Goal: Task Accomplishment & Management: Manage account settings

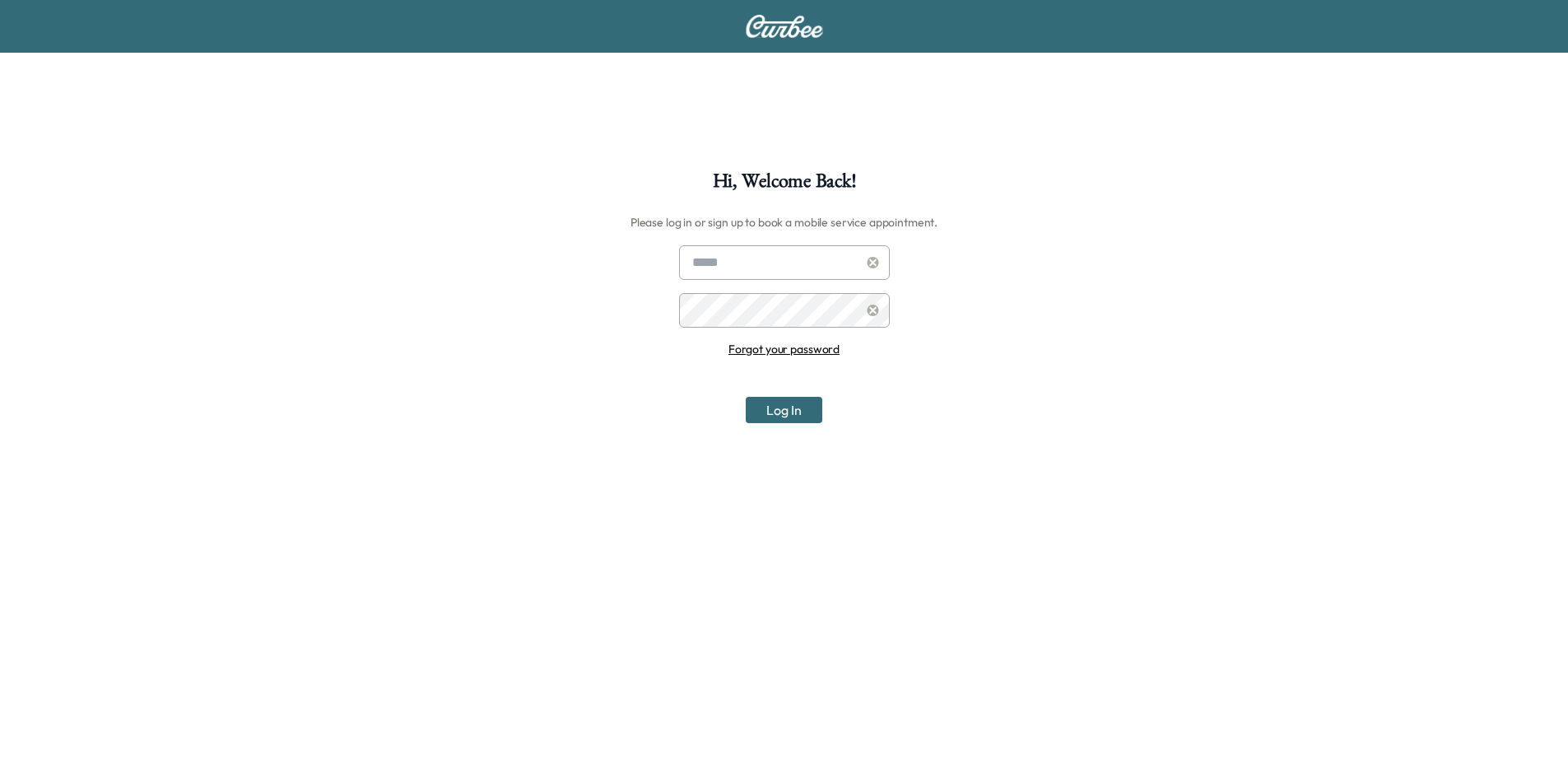
type input "**********"
click at [784, 414] on button "Log In" at bounding box center [784, 409] width 76 height 26
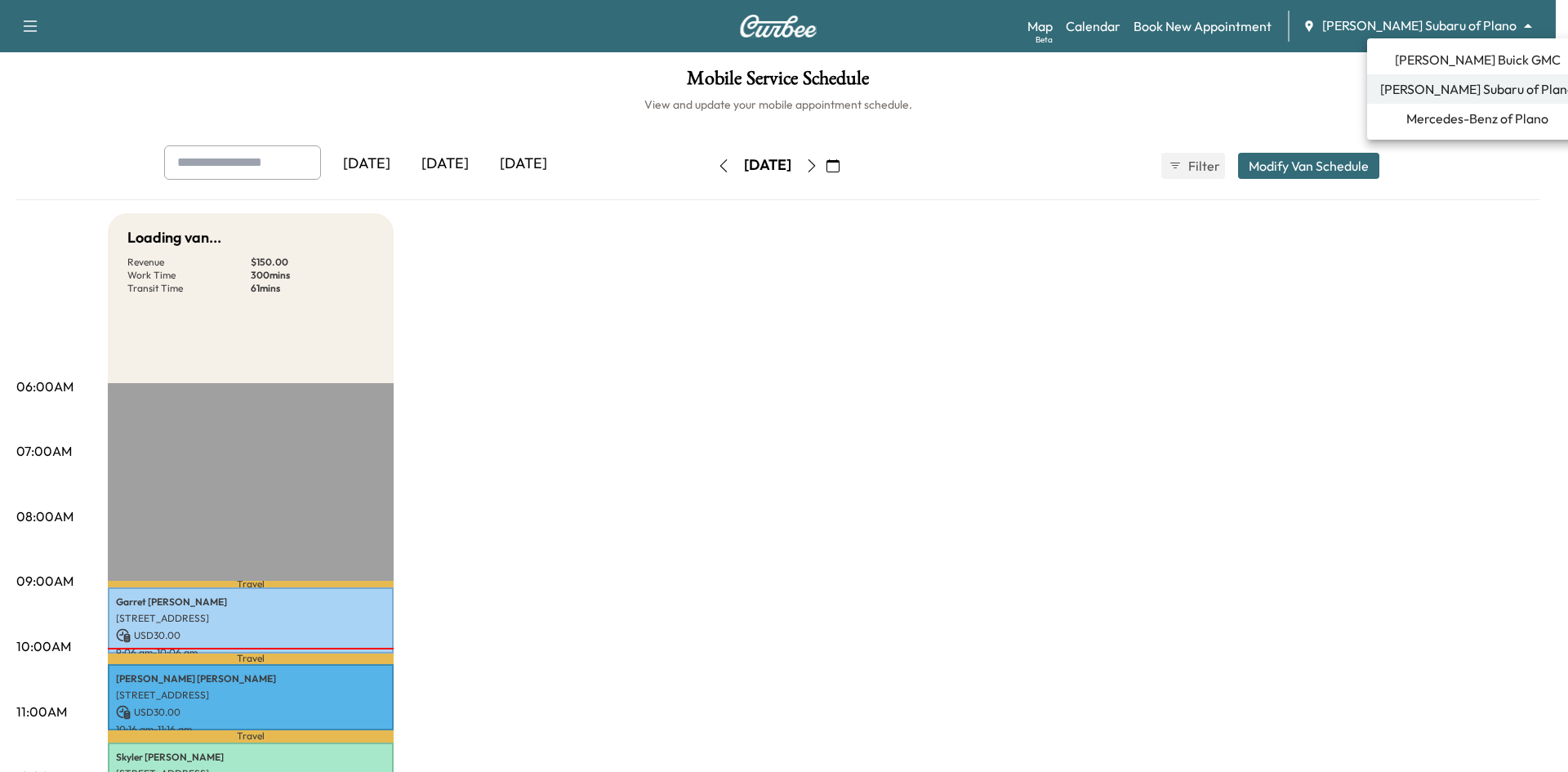
click at [1477, 23] on body "Support Log Out Map Beta Calendar Book New Appointment [PERSON_NAME] Subaru of …" at bounding box center [784, 386] width 1568 height 772
click at [1456, 61] on span "[PERSON_NAME] Buick GMC" at bounding box center [1478, 59] width 165 height 20
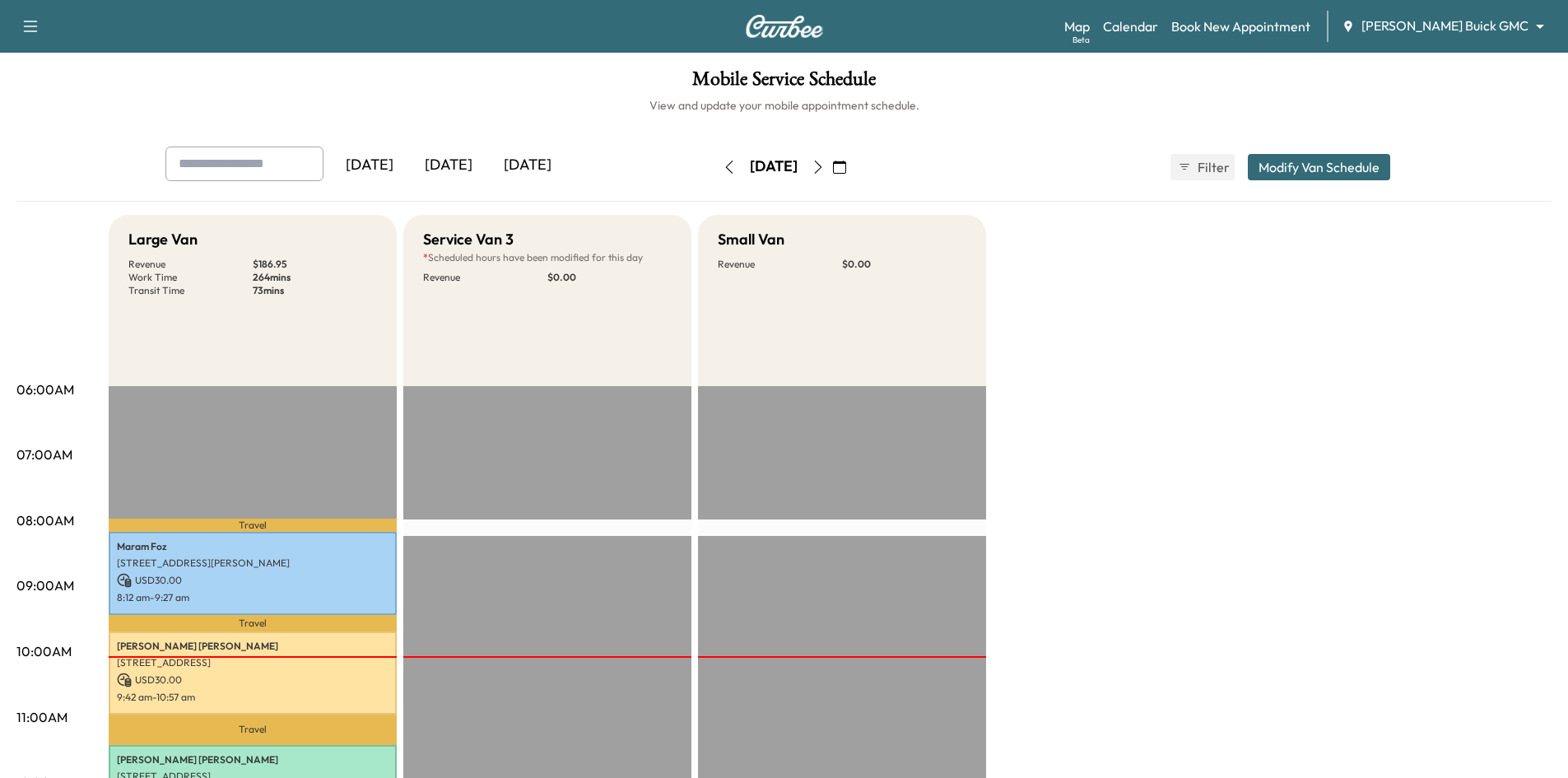
click at [557, 168] on div "[DATE]" at bounding box center [527, 166] width 79 height 38
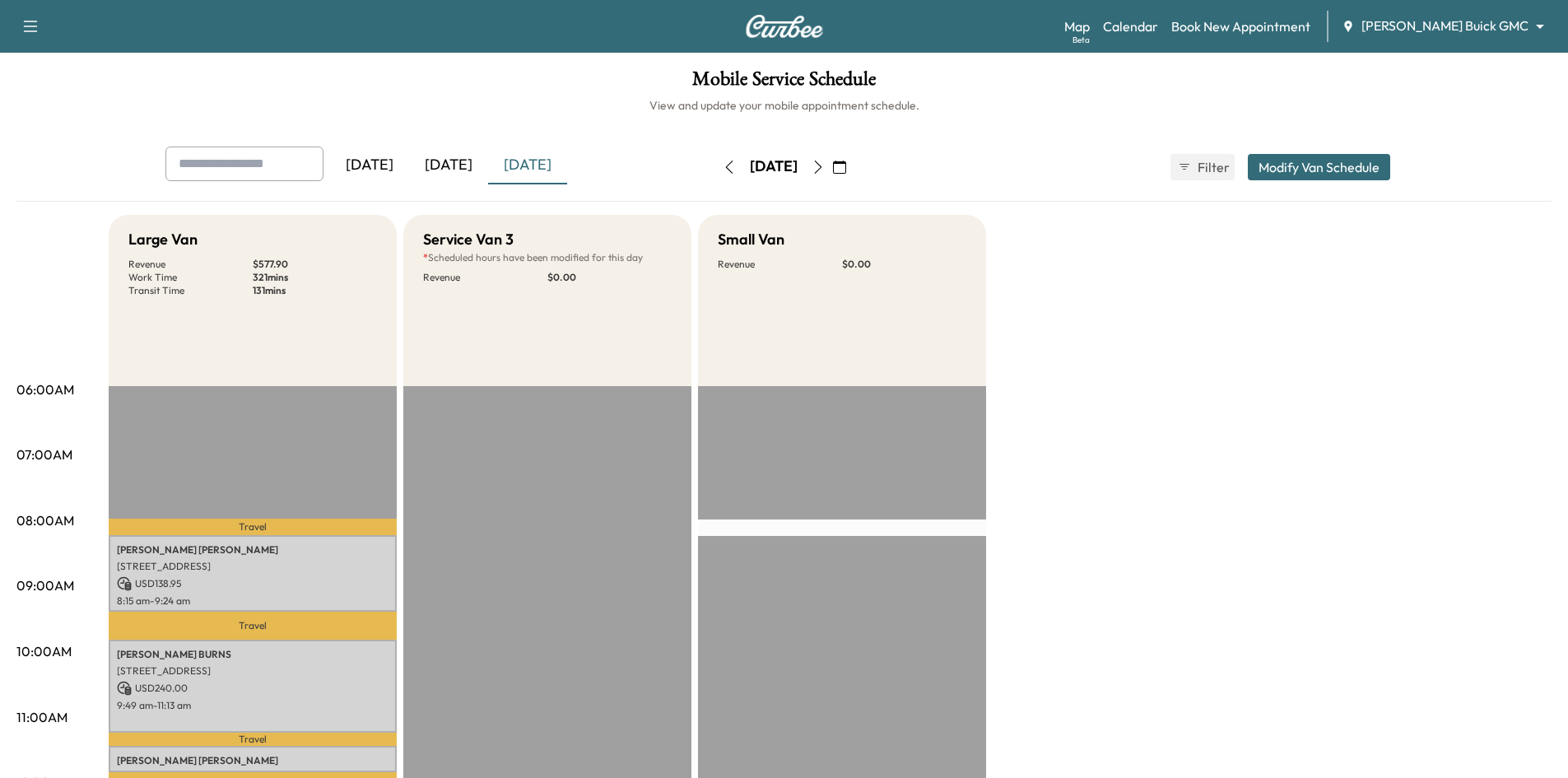
click at [471, 168] on div "[DATE]" at bounding box center [448, 166] width 79 height 38
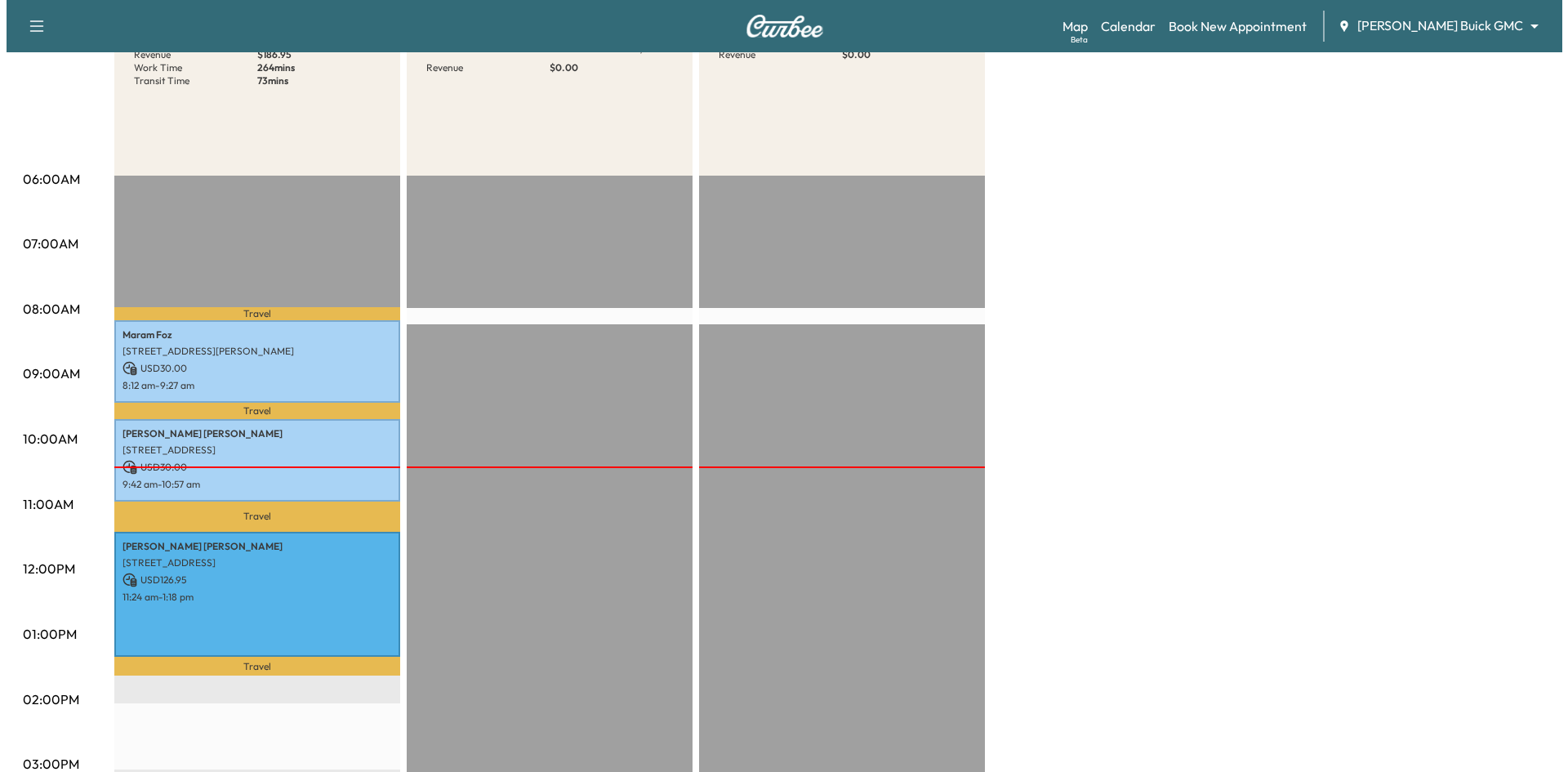
scroll to position [326, 0]
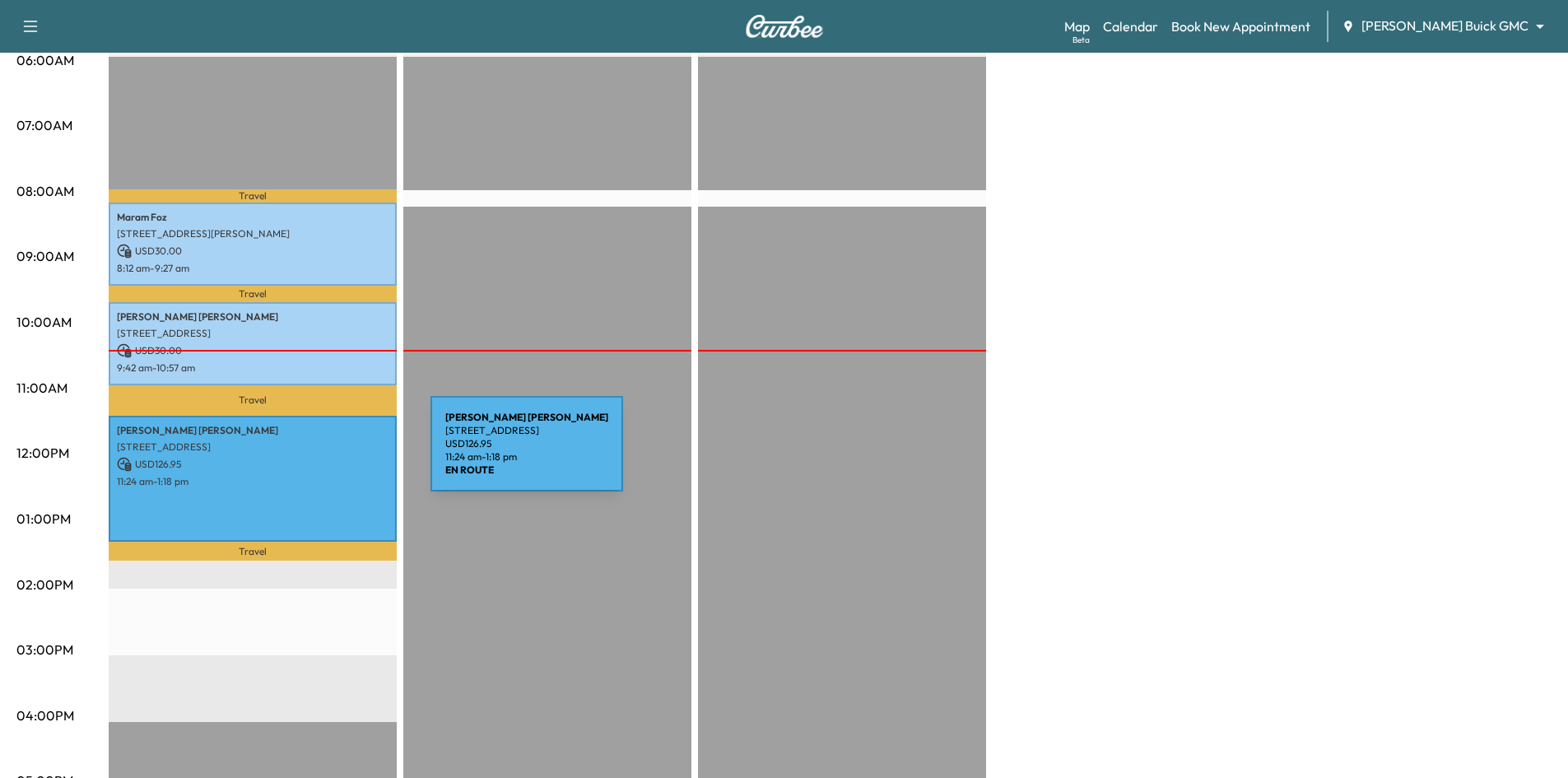
click at [308, 456] on p "USD 126.95" at bounding box center [253, 464] width 272 height 14
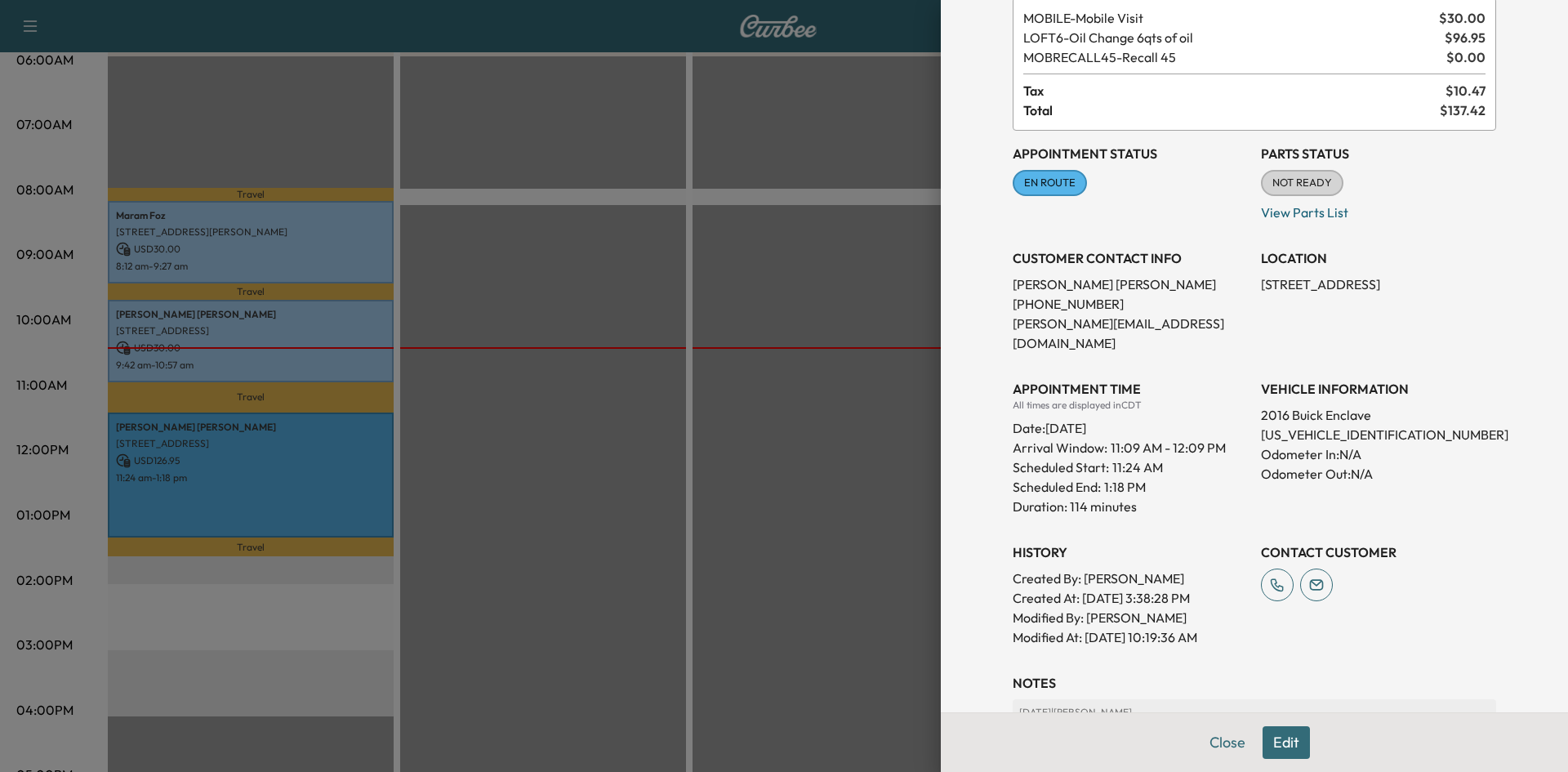
scroll to position [251, 0]
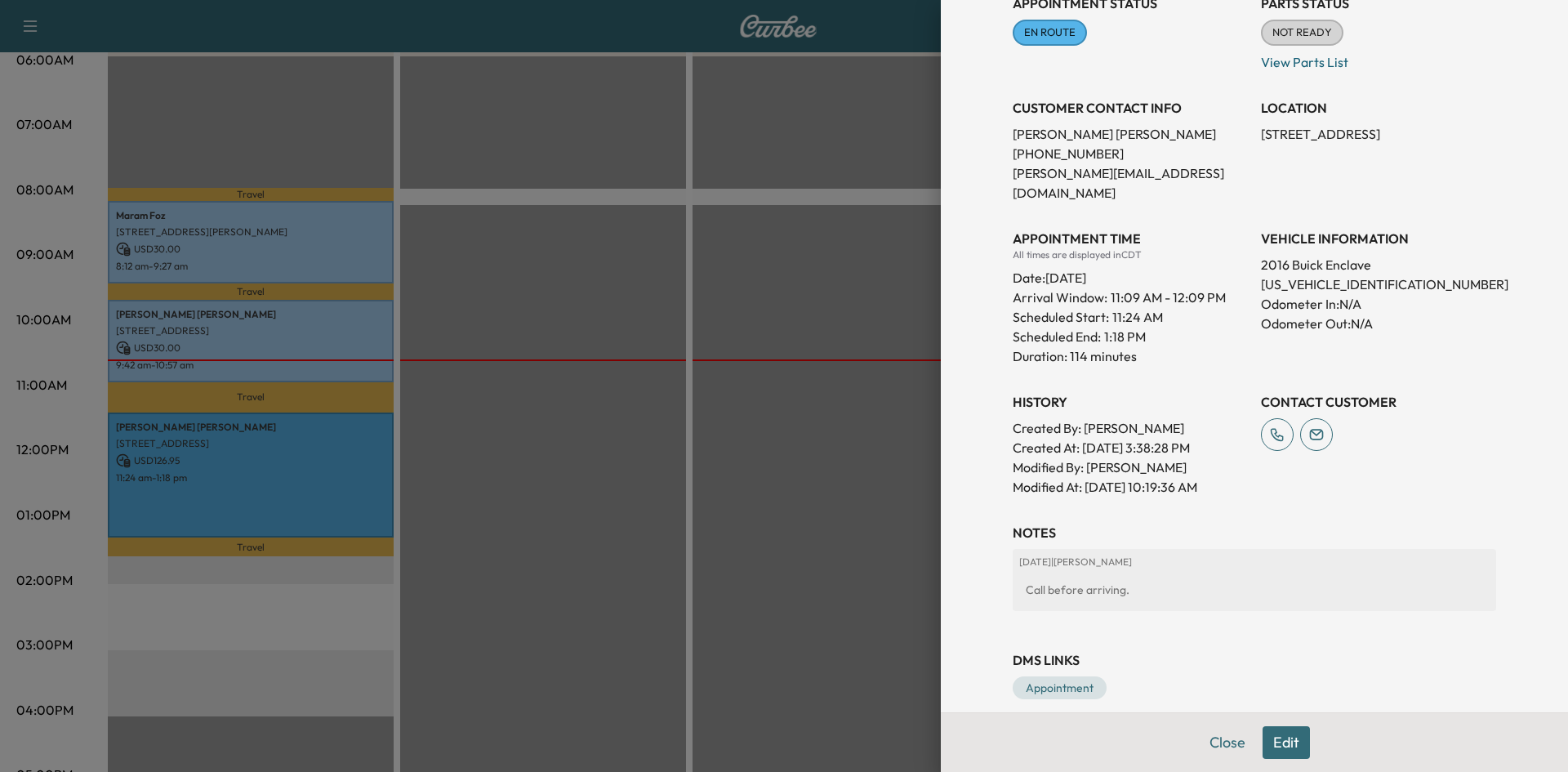
click at [573, 138] on div at bounding box center [784, 386] width 1568 height 772
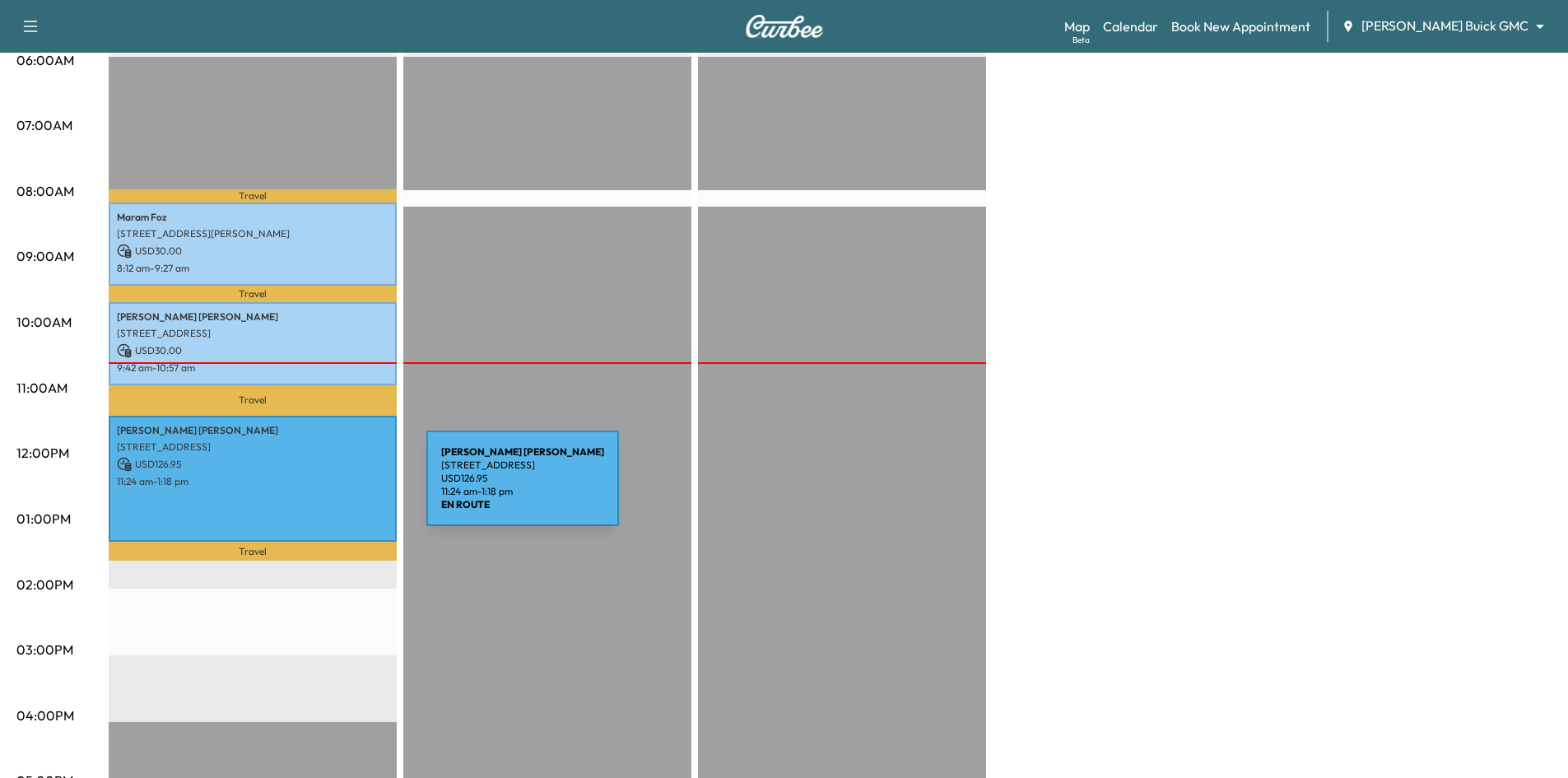
click at [303, 488] on div "[PERSON_NAME] [STREET_ADDRESS] USD 126.95 11:24 am - 1:18 pm" at bounding box center [253, 478] width 288 height 126
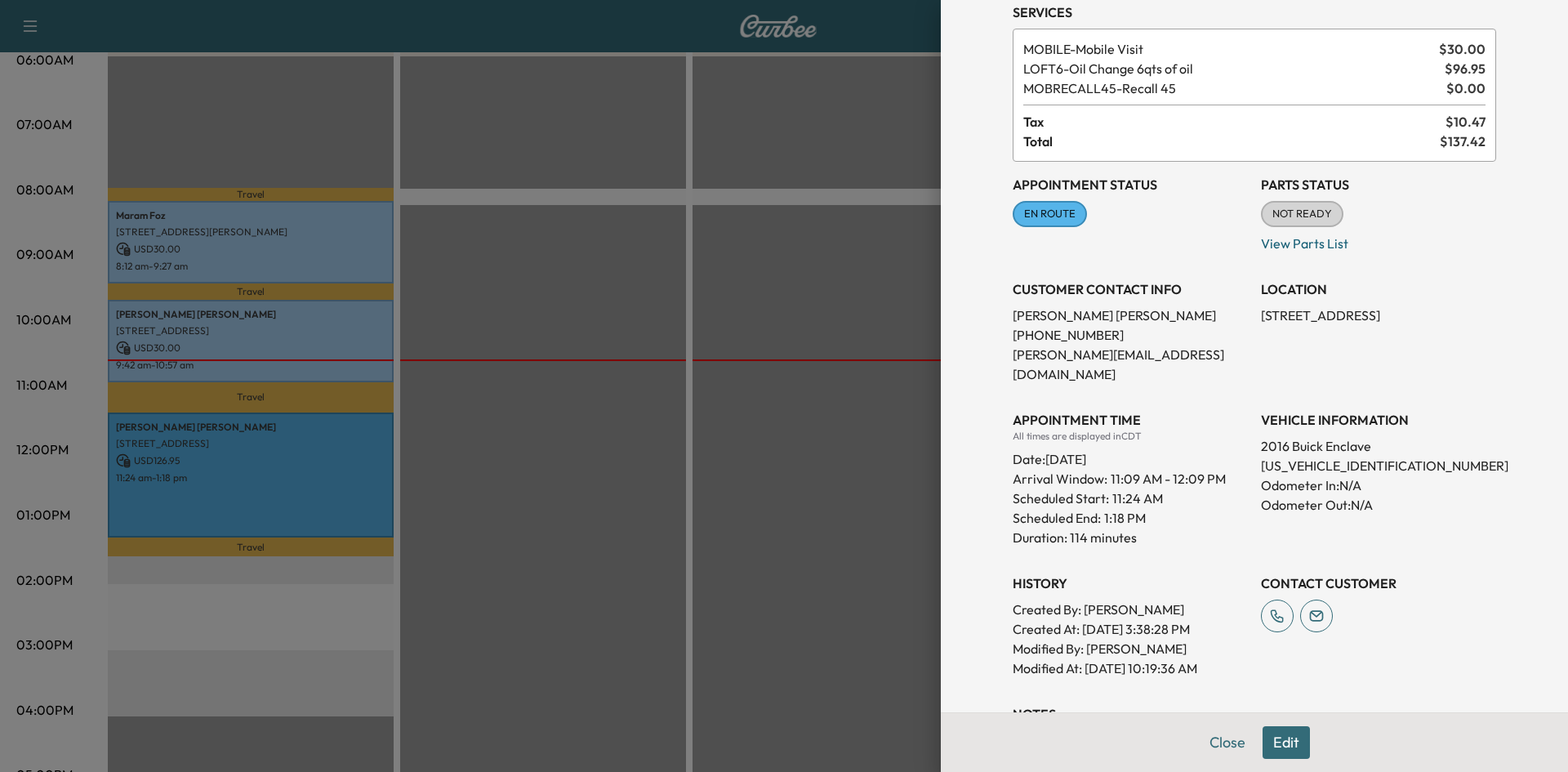
scroll to position [164, 0]
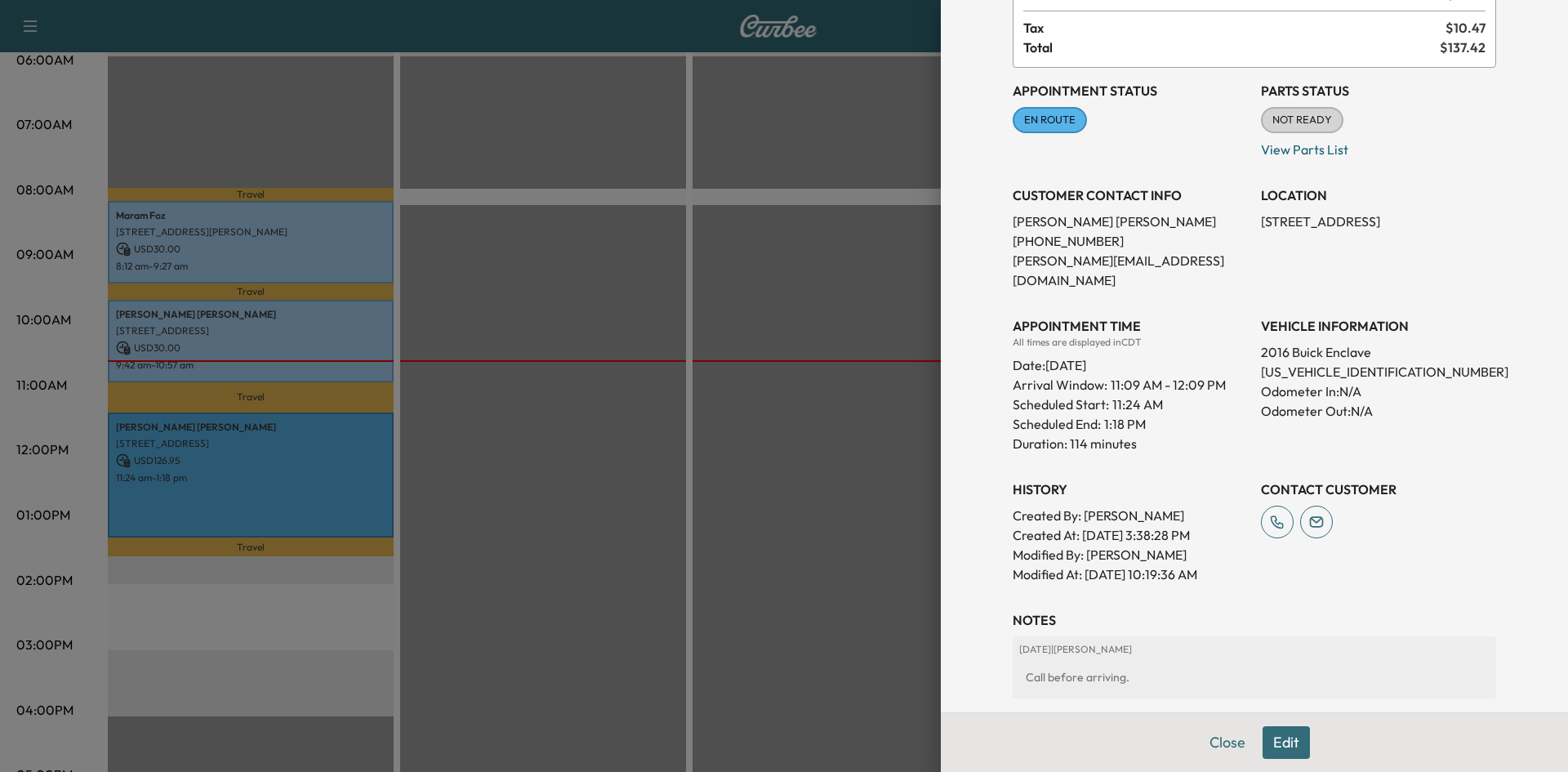
click at [550, 312] on div at bounding box center [784, 386] width 1568 height 772
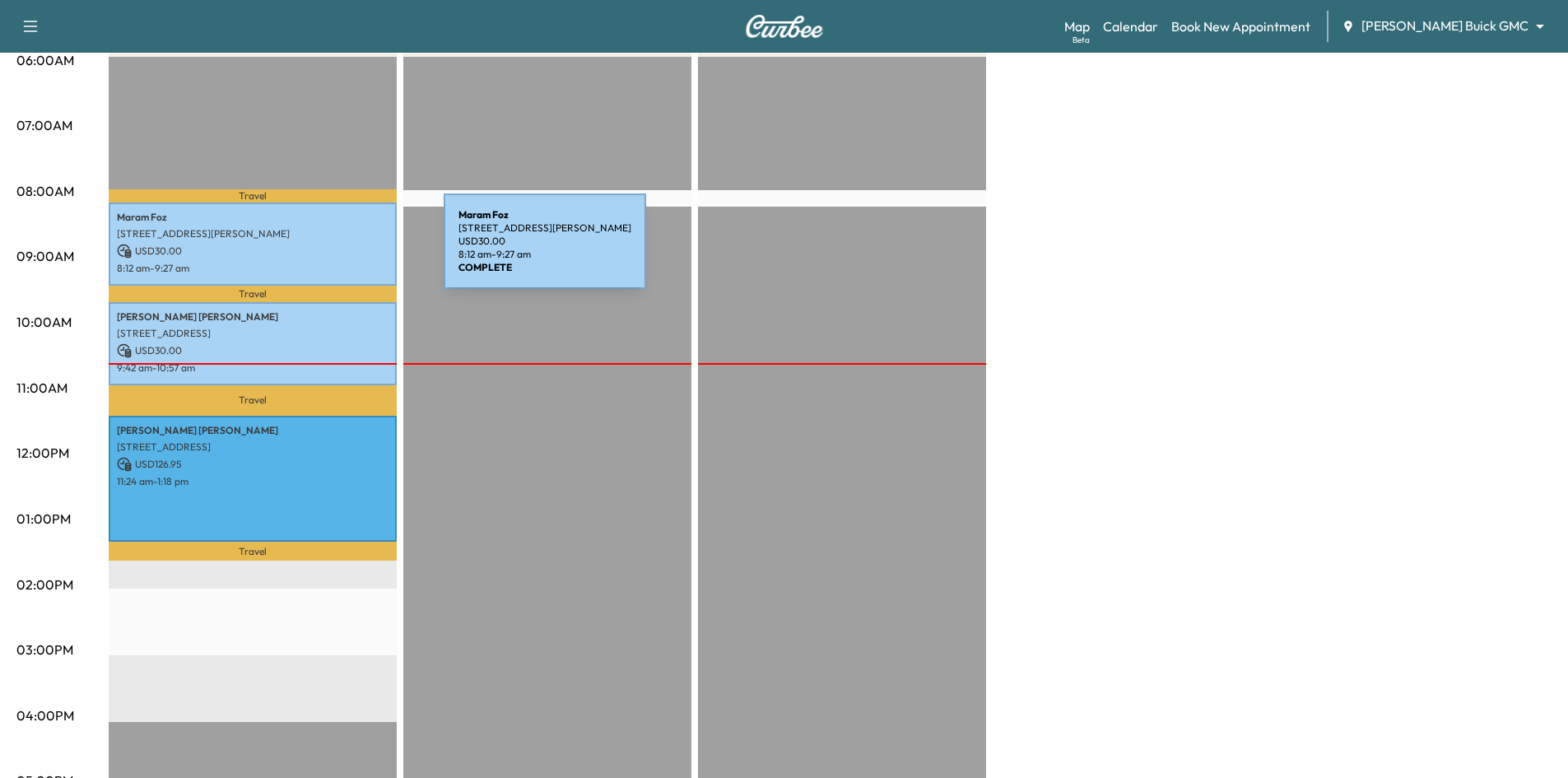
click at [320, 251] on p "USD 30.00" at bounding box center [253, 251] width 272 height 14
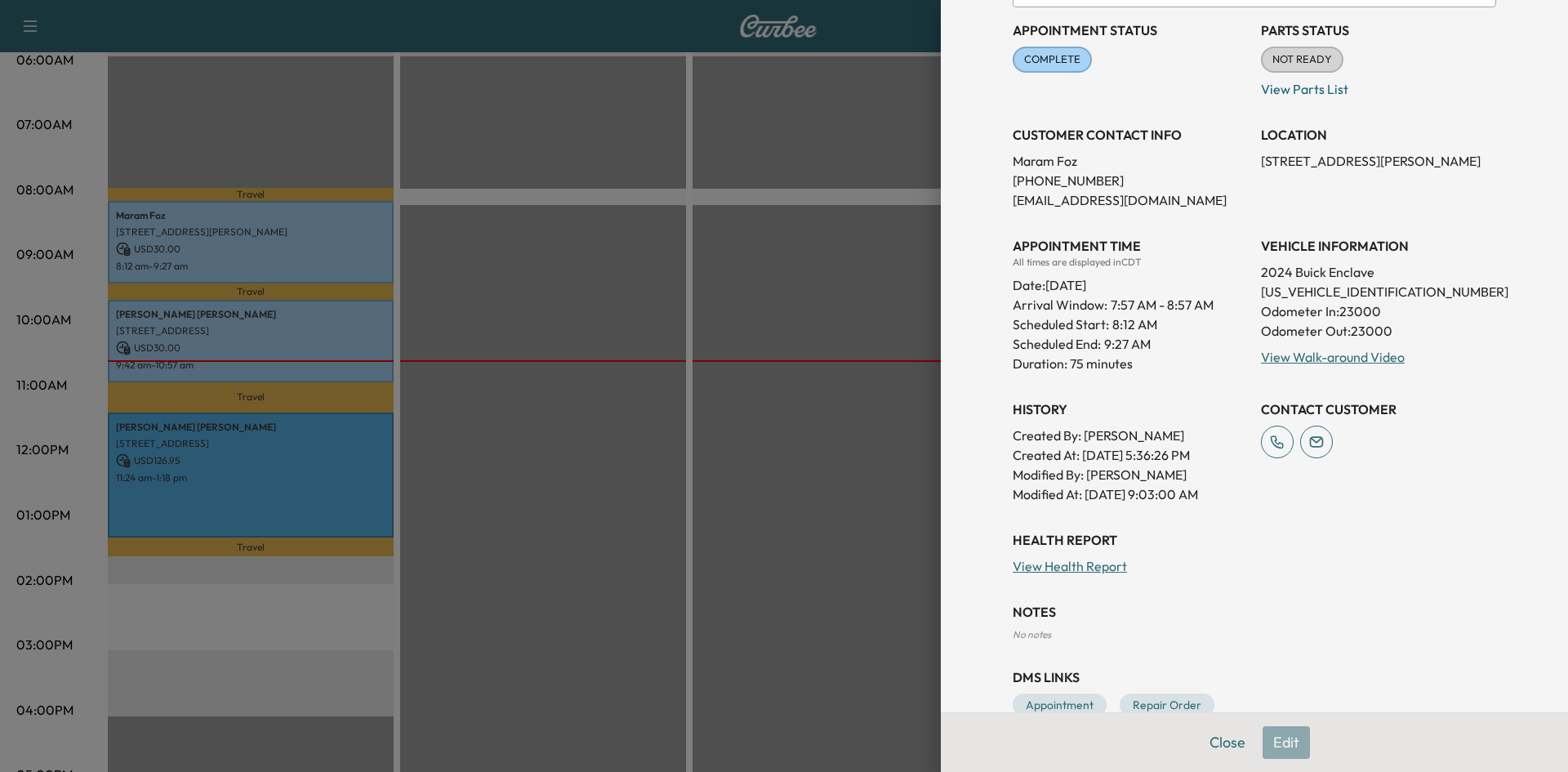
scroll to position [241, 0]
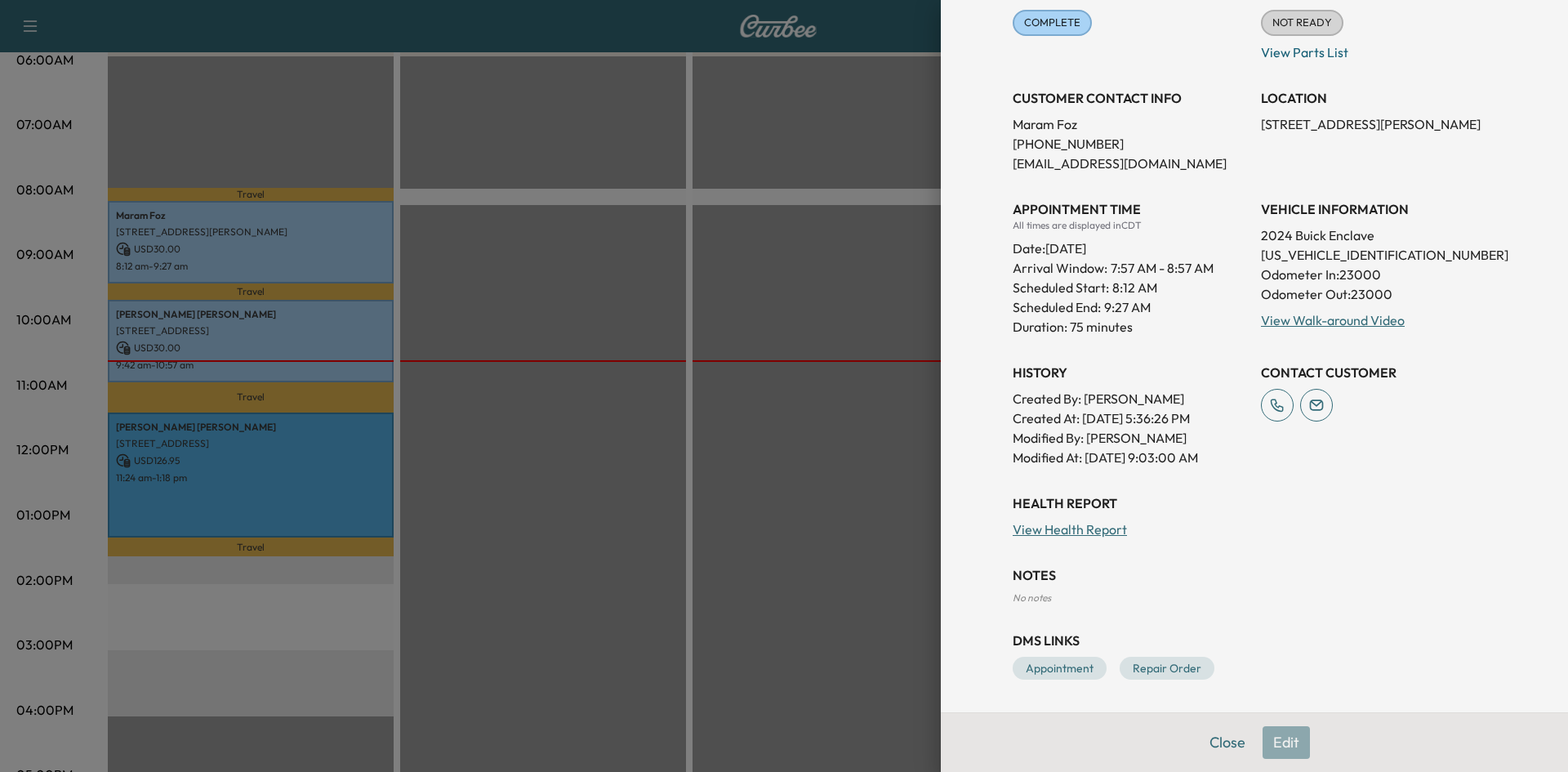
click at [707, 270] on div at bounding box center [784, 386] width 1568 height 772
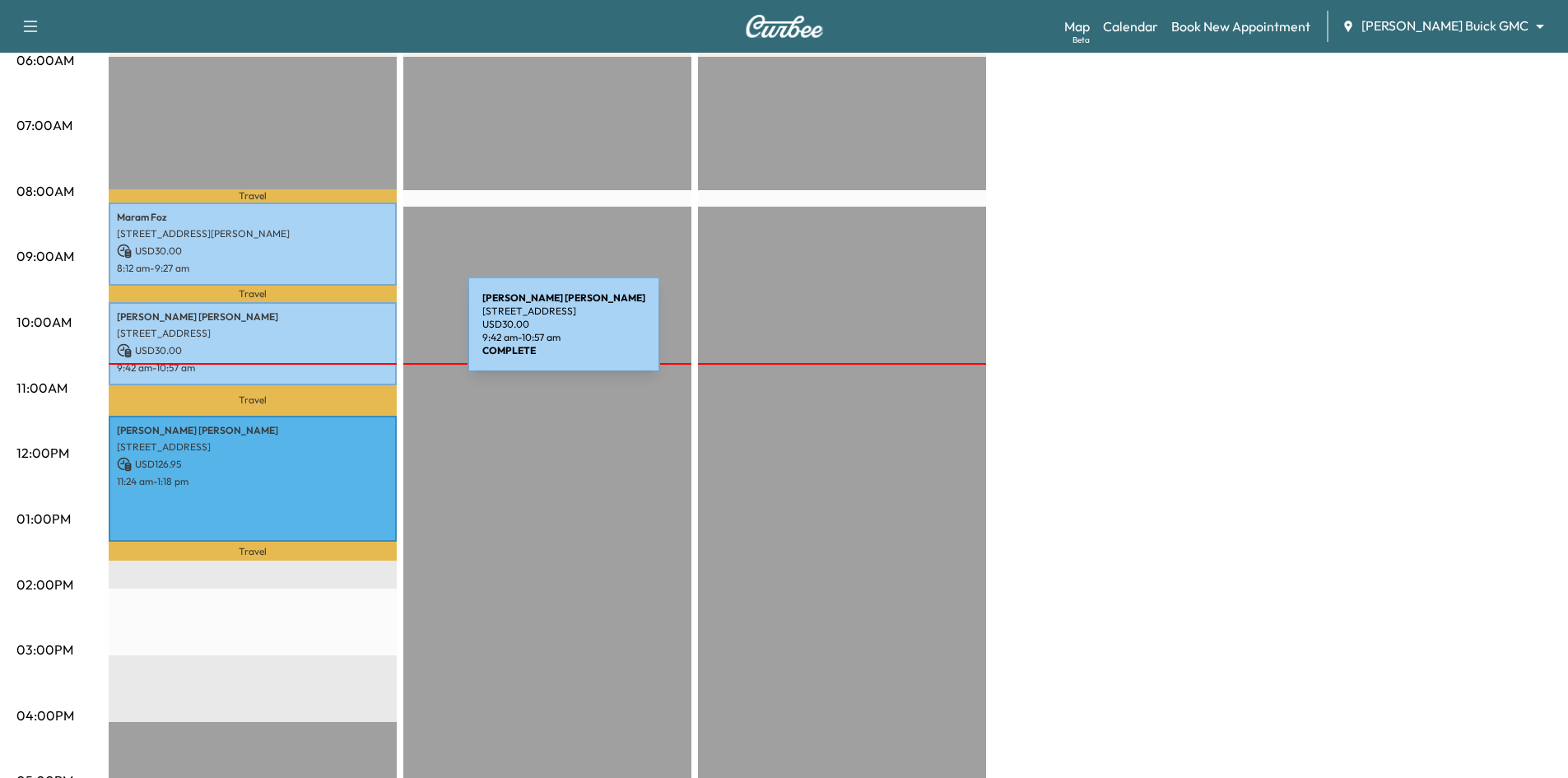
click at [341, 332] on p "[STREET_ADDRESS]" at bounding box center [253, 333] width 272 height 14
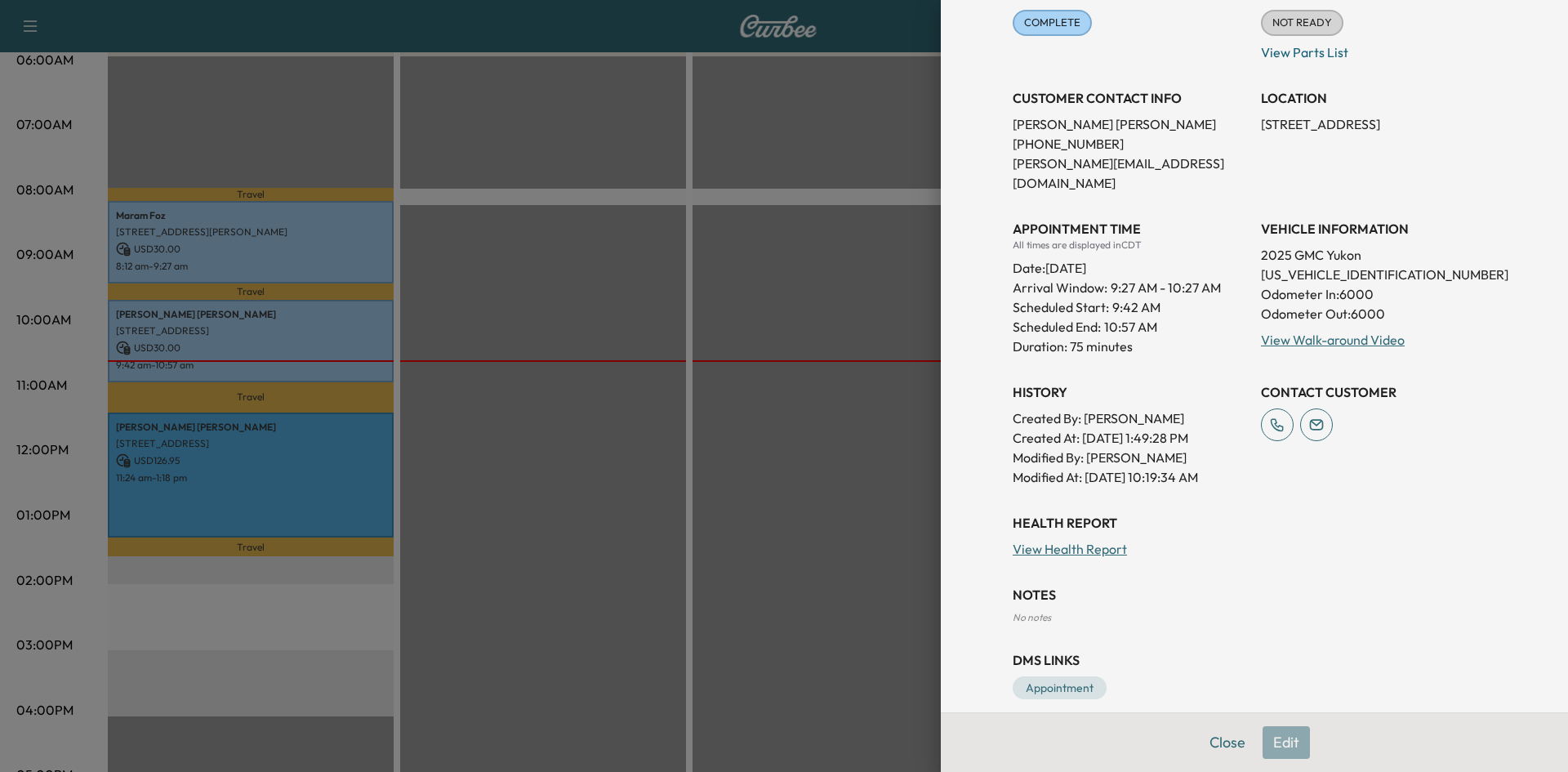
click at [333, 472] on div at bounding box center [784, 386] width 1568 height 772
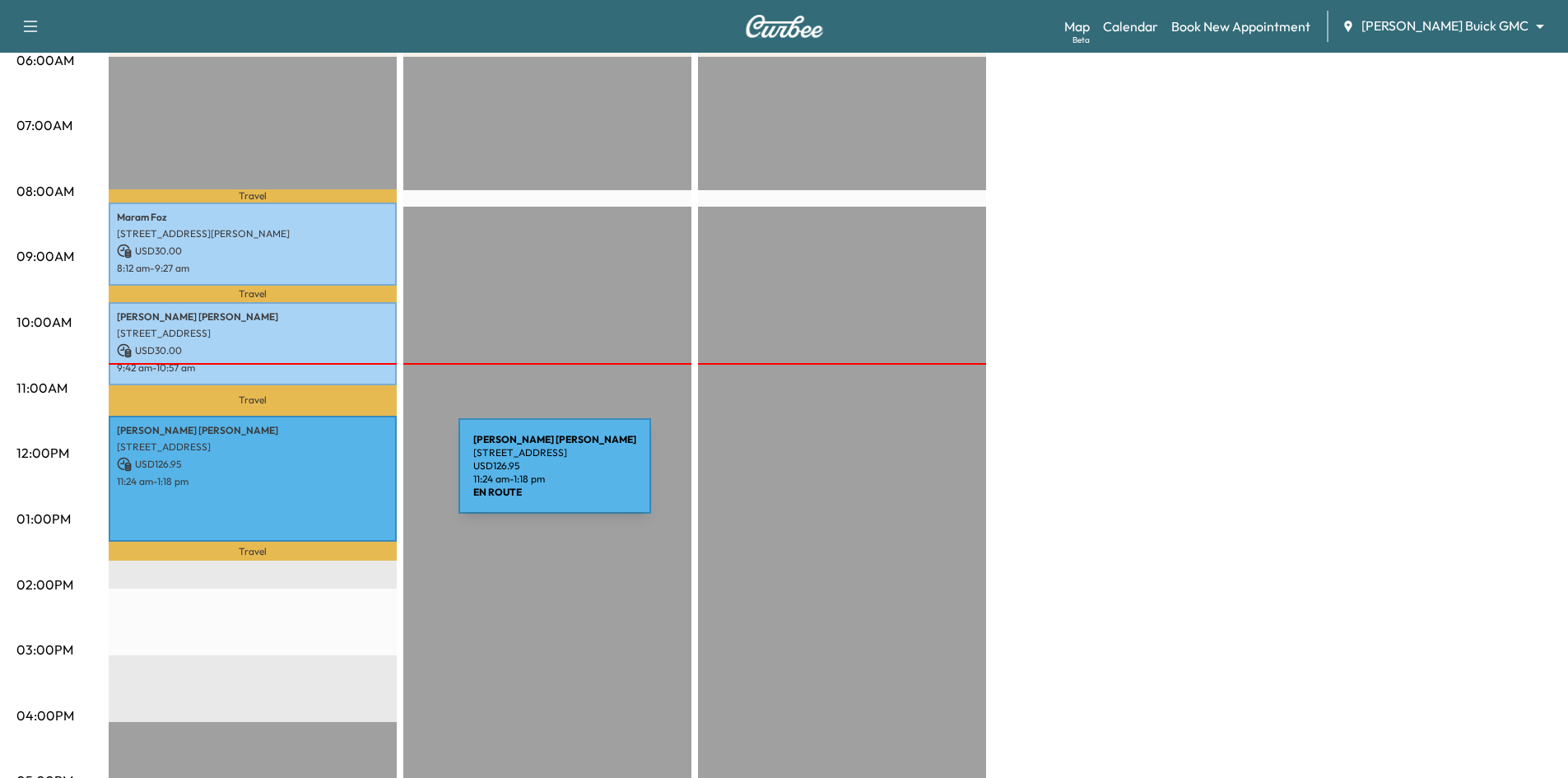
click at [335, 475] on p "11:24 am - 1:18 pm" at bounding box center [253, 481] width 272 height 14
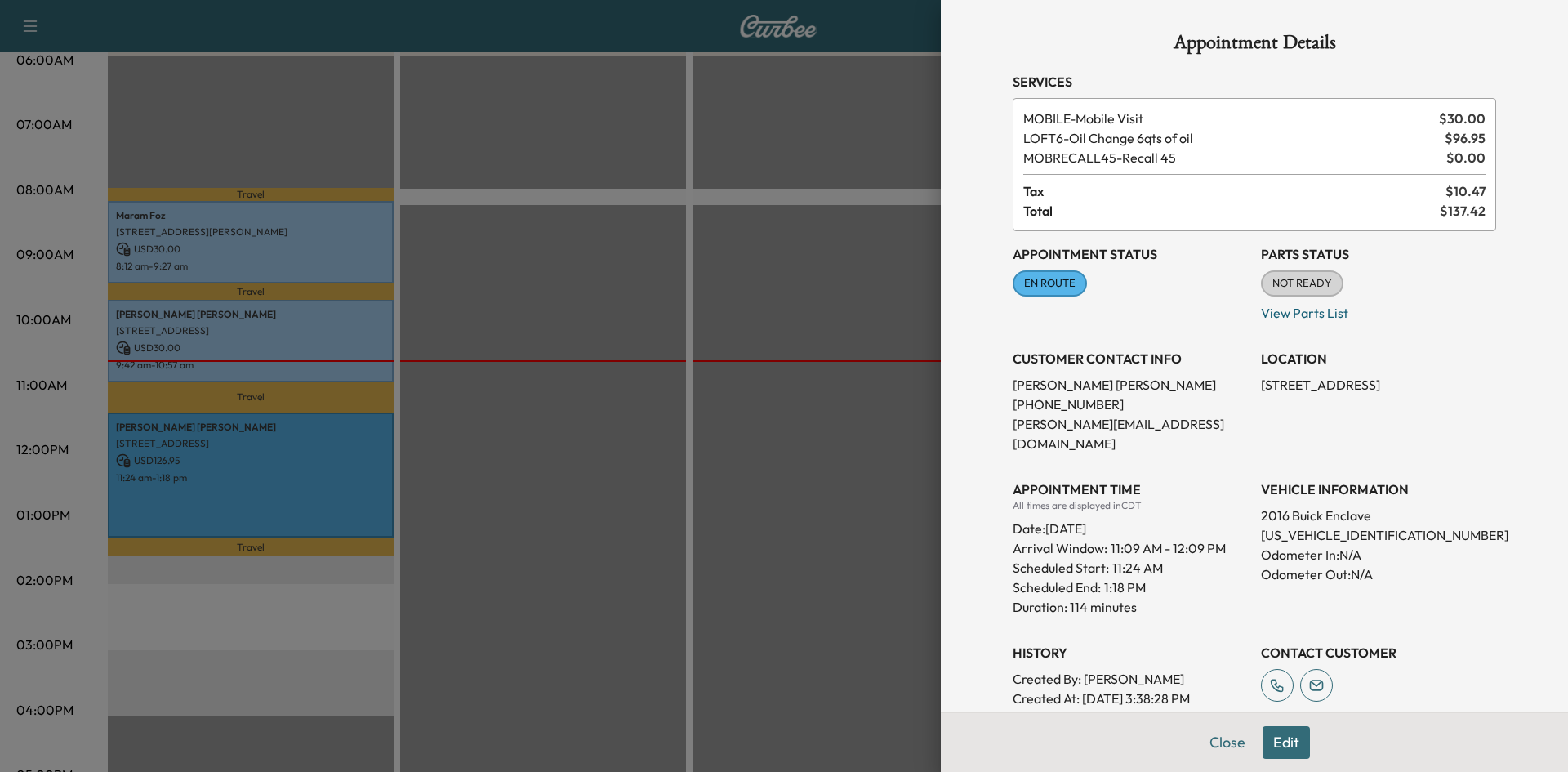
click at [648, 288] on div at bounding box center [784, 386] width 1568 height 772
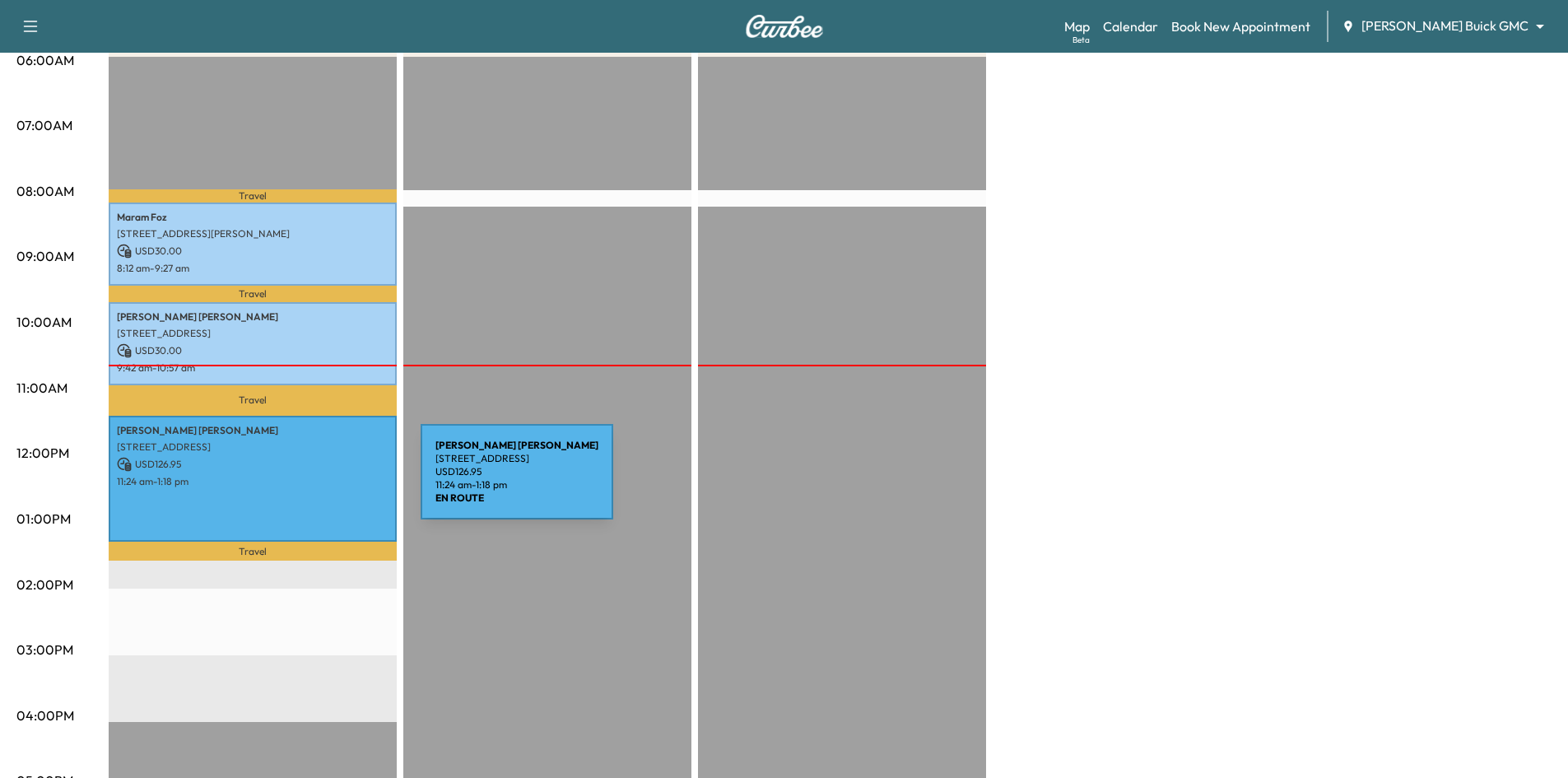
click at [297, 481] on p "11:24 am - 1:18 pm" at bounding box center [253, 481] width 272 height 14
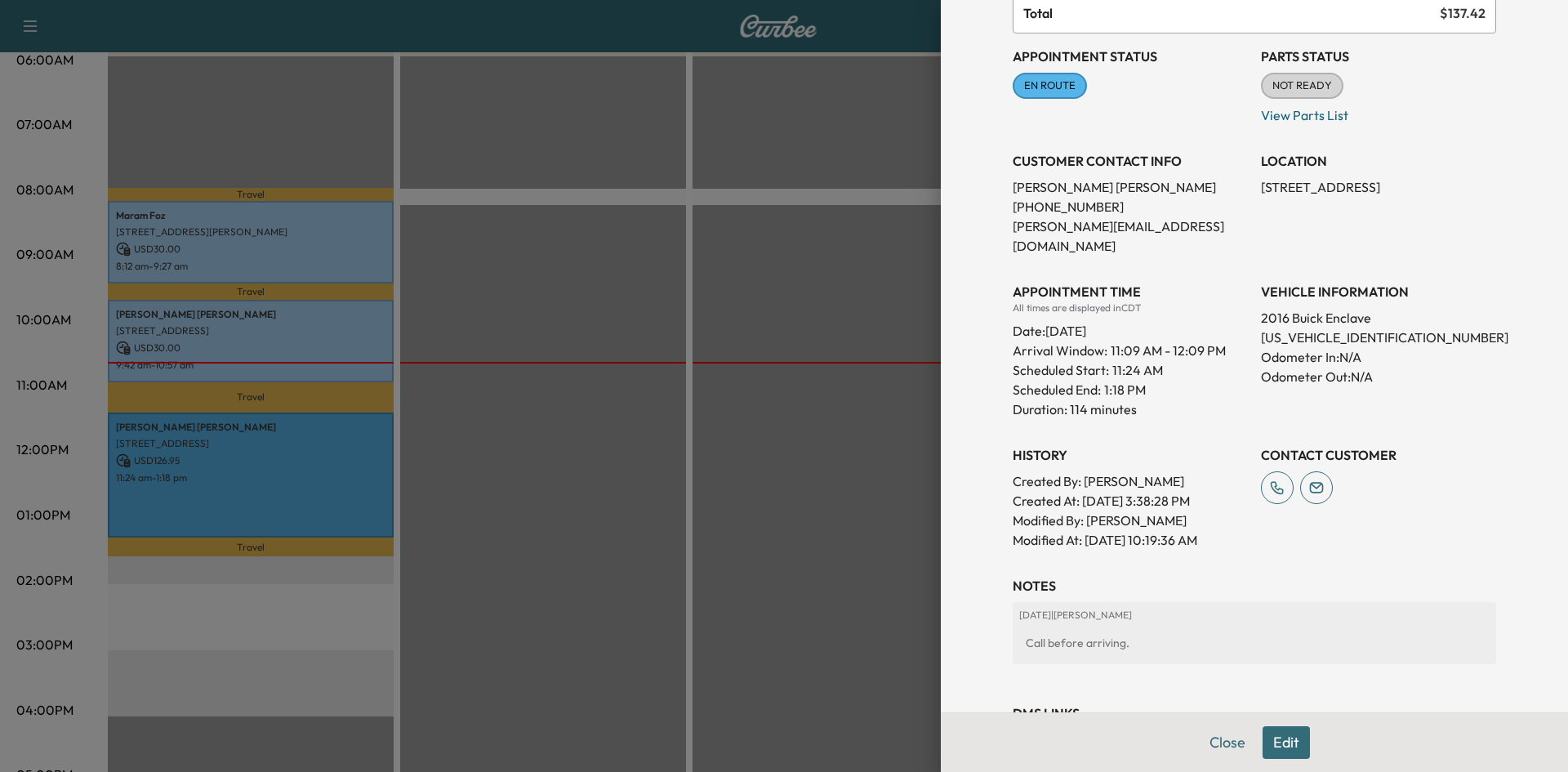
scroll to position [169, 0]
